Goal: Transaction & Acquisition: Book appointment/travel/reservation

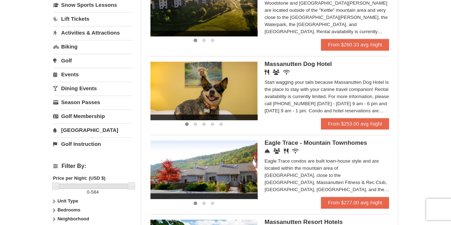
scroll to position [143, 0]
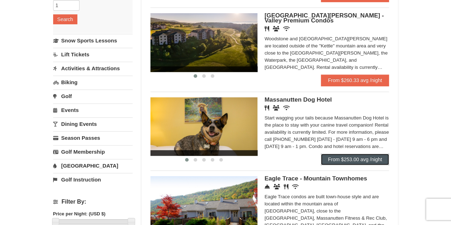
click at [370, 159] on link "From $253.00 avg /night" at bounding box center [355, 159] width 68 height 11
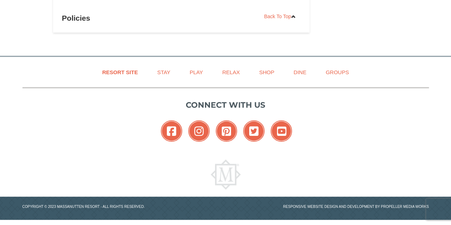
scroll to position [437, 0]
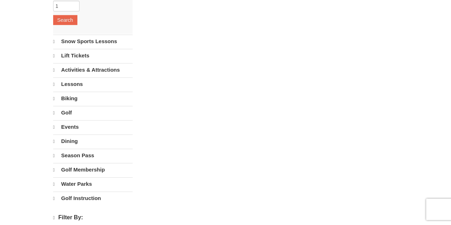
scroll to position [143, 0]
select select "10"
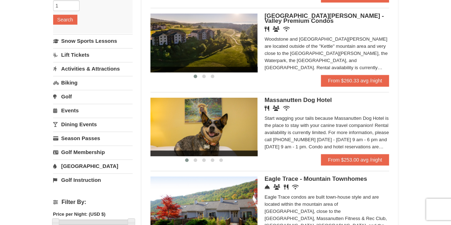
scroll to position [178, 0]
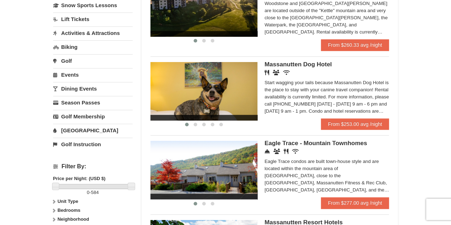
click at [313, 144] on span "Eagle Trace - Mountain Townhomes" at bounding box center [316, 143] width 103 height 7
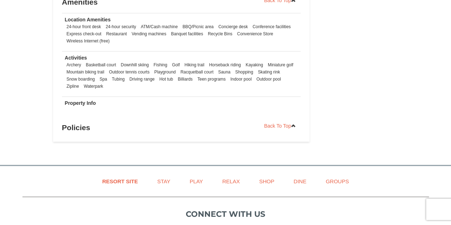
scroll to position [321, 0]
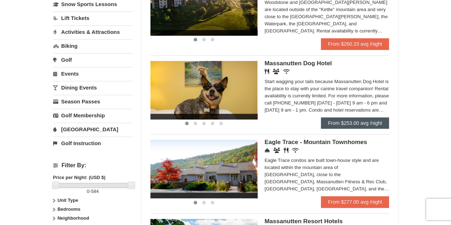
scroll to position [108, 0]
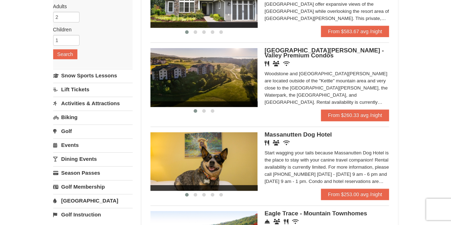
click at [311, 81] on div "Woodstone and [GEOGRAPHIC_DATA][PERSON_NAME] are located outside of the "Kettle…" at bounding box center [327, 88] width 125 height 36
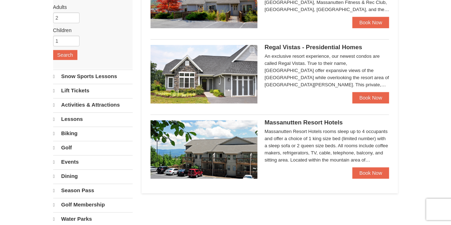
select select "10"
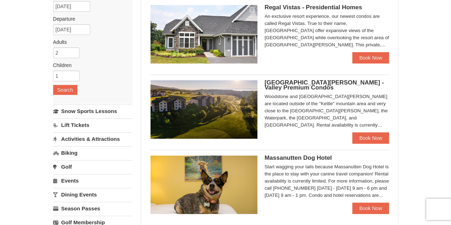
scroll to position [36, 0]
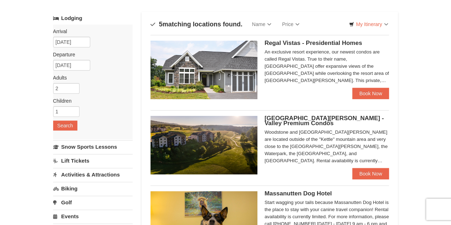
click at [298, 72] on div "An exclusive resort experience, our newest condos are called Regal Vistas. True…" at bounding box center [327, 66] width 125 height 36
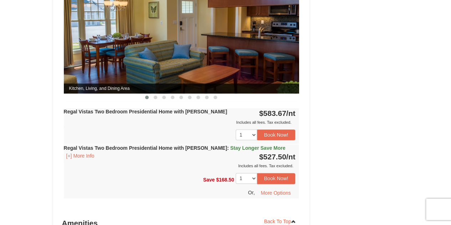
scroll to position [143, 0]
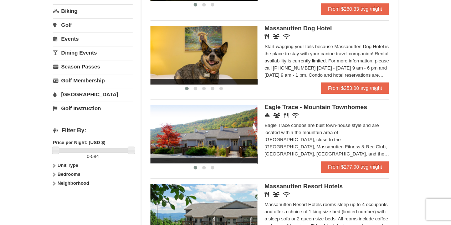
scroll to position [285, 0]
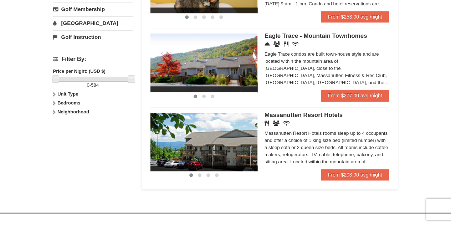
click at [296, 123] on div "Restaurant Banquet Facilities Wireless Internet (free)" at bounding box center [327, 123] width 125 height 7
